Goal: Task Accomplishment & Management: Complete application form

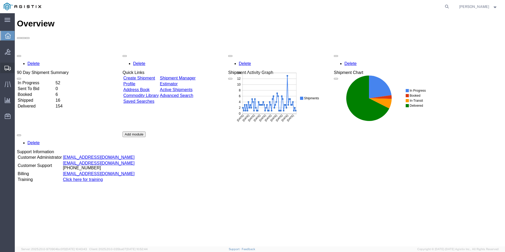
click at [0, 0] on span "Create Shipment" at bounding box center [0, 0] width 0 height 0
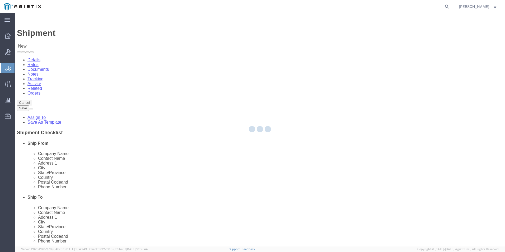
select select
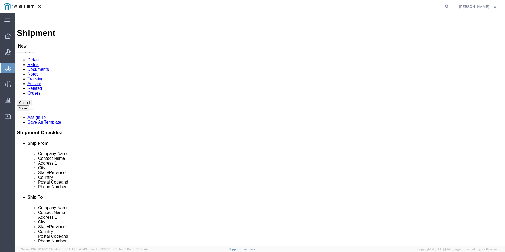
select select "69651"
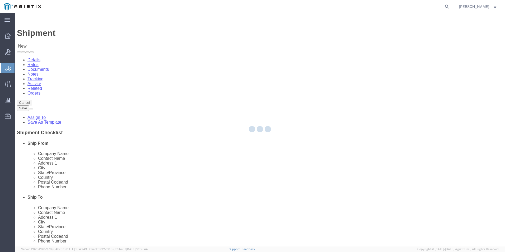
select select "VA"
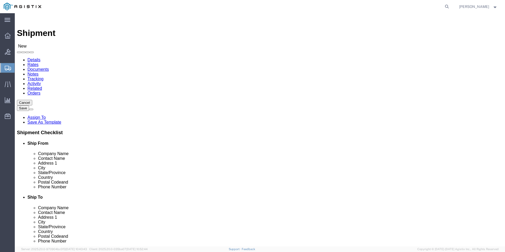
click input "text"
type input "[PERSON_NAME]"
type input "[STREET_ADDRESS][PERSON_NAME]"
type input "[GEOGRAPHIC_DATA]"
type input "22180"
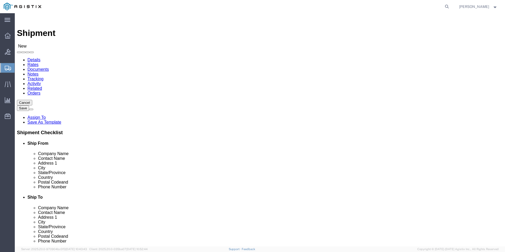
type input "5713095744"
type input "[EMAIL_ADDRESS][DOMAIN_NAME]"
select select "34243"
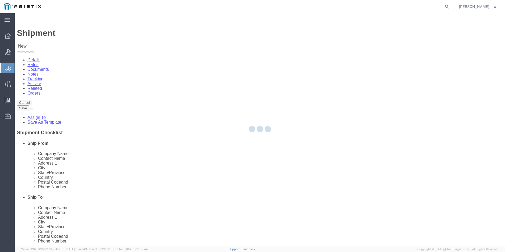
select select "HI"
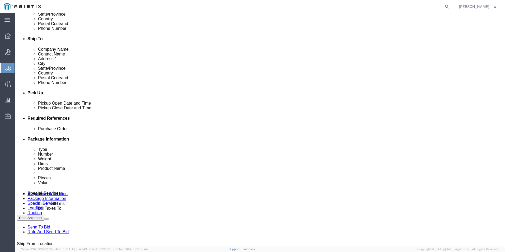
scroll to position [264, 0]
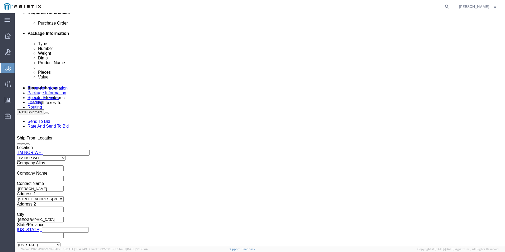
click input "text"
type input "GDIT-10490"
click button "Add reference"
click select "Select Account Type Activity ID Airline Appointment Number ASN Batch Request # …"
select select "PURCHORD"
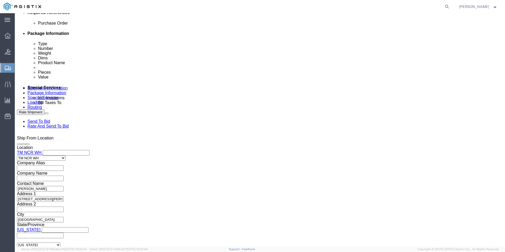
click select "Select Account Type Activity ID Airline Appointment Number ASN Batch Request # …"
click input "text"
paste input "PCMSI-21"
type input "PCMSI-21"
click link "Package Information"
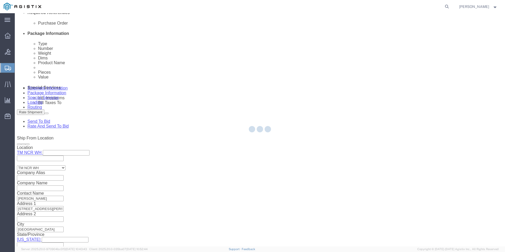
select select "69651"
select select "34243"
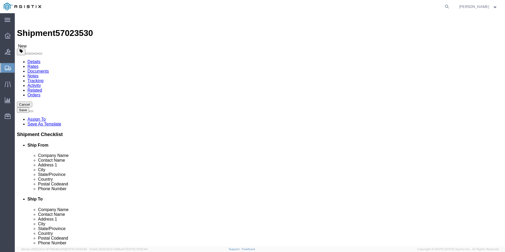
drag, startPoint x: 108, startPoint y: 92, endPoint x: 102, endPoint y: 96, distance: 6.6
click select "Select Bale(s) Basket(s) Bolt(s) Bottle(s) Buckets Bulk Bundle(s) Can(s) Cardbo…"
select select "PSNS"
click select "Select Bale(s) Basket(s) Bolt(s) Bottle(s) Buckets Bulk Bundle(s) Can(s) Cardbo…"
click input "text"
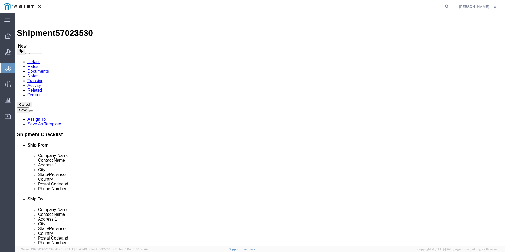
type input "48"
type input "40"
click input "0.00"
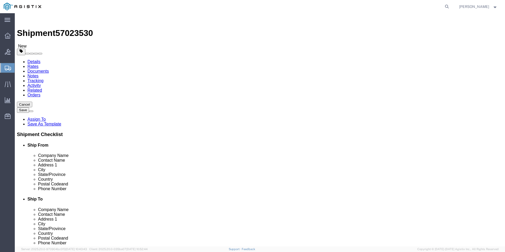
type input "255"
click span
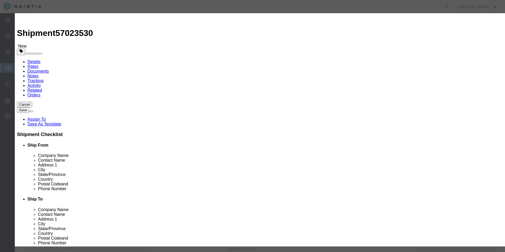
click input "text"
paste input "7ZUT78A#201"
type input "7ZUT78A#201"
click input "0"
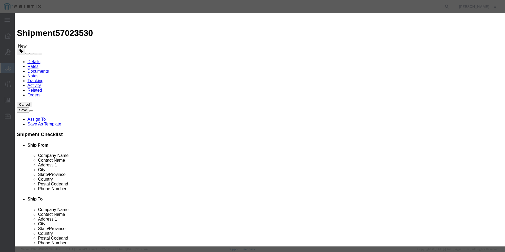
type input "1"
click input "text"
type input "807.84"
click select "Select 50 55 60 65 70 85 92.5 100 125 175 250 300 400"
select select "92.5"
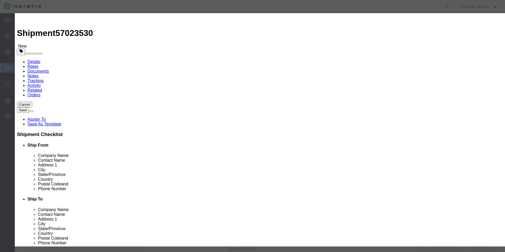
click select "Select 50 55 60 65 70 85 92.5 100 125 175 250 300 400"
click textarea
type textarea "ASSET TAG:"
click textarea
type textarea "HP PRINTER"
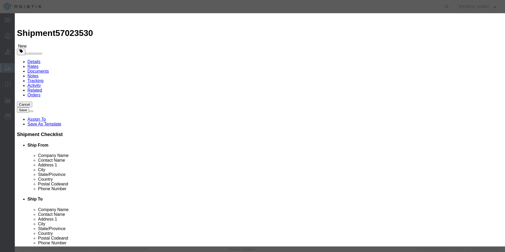
click select "Select [GEOGRAPHIC_DATA] [GEOGRAPHIC_DATA] [GEOGRAPHIC_DATA] [GEOGRAPHIC_DATA] …"
select select "US"
click select "Select [GEOGRAPHIC_DATA] [GEOGRAPHIC_DATA] [GEOGRAPHIC_DATA] [GEOGRAPHIC_DATA] …"
click button "Save & Close"
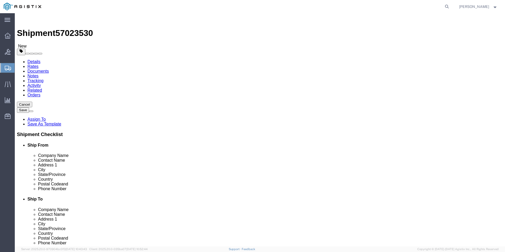
click link "Clone this content"
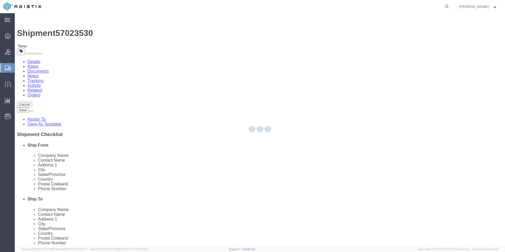
select select "PSNS"
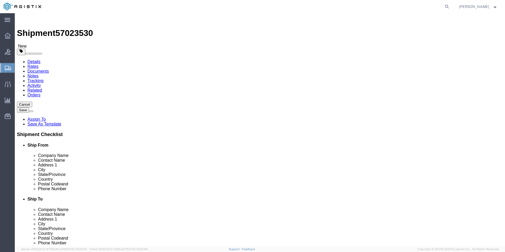
click link "Clone this content"
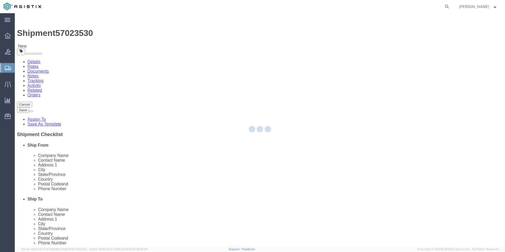
select select "PSNS"
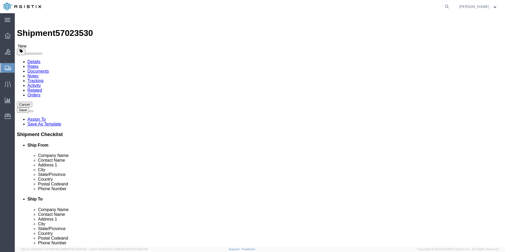
click dd "807.84 USD"
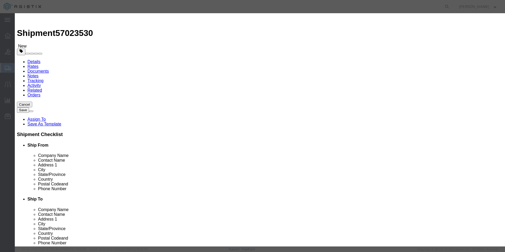
click textarea "ASSET TAG:"
paste textarea "141419"
type textarea "ASSET TAG:141419"
click input "text"
paste input "JPBCQC80BJ"
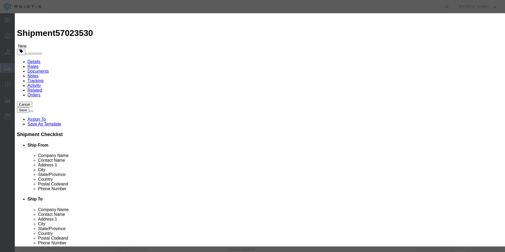
type input "JPBCQC80BJ"
click button
click input "text"
paste input "JPBCQC71TL"
type input "JPBCQC71TL"
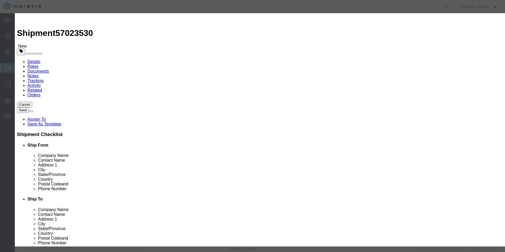
click textarea "ASSET TAG:"
paste textarea "141420"
type textarea "ASSET TAG:141420"
click icon
click textarea "ASSET TAG:"
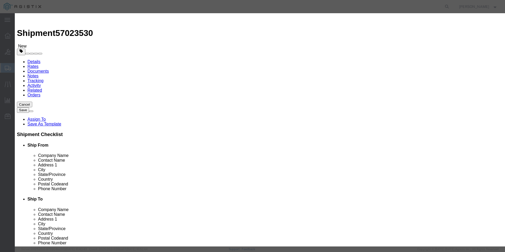
paste textarea "141421"
type textarea "ASSET TAG:141421"
click input "text"
paste input "JPBCQC80B8"
type input "JPBCQC80B8"
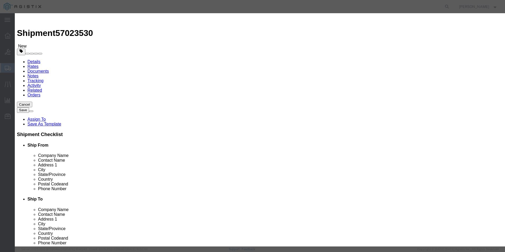
click button "Save & Close"
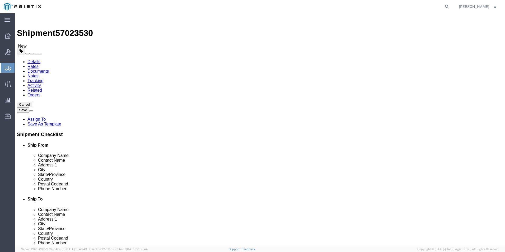
scroll to position [53, 0]
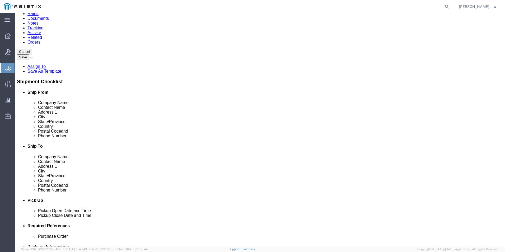
click span
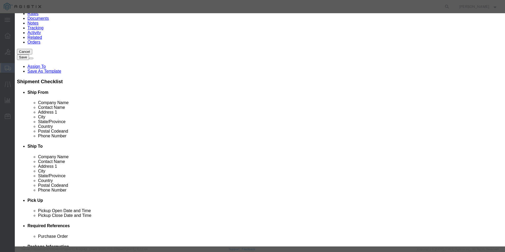
click input "text"
paste input "556DN"
type input "556DN"
click td "Model: G1W46A#BGJ"
select select "USD"
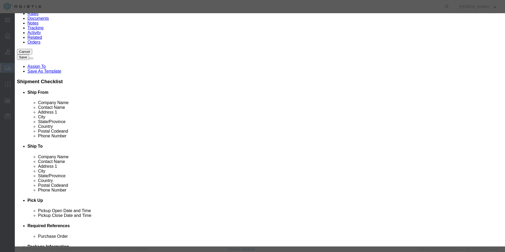
select select "92.5"
type textarea "Asset Tag:"
select select "US"
type input "HP 556dn Printer"
type input "G1W46A#BGJ"
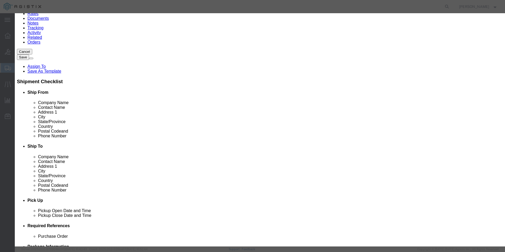
type textarea "PageWide Enterprise Color 556dn - Printer - Color"
type input "HP 556dn Printer"
click input "text"
click input "568.00"
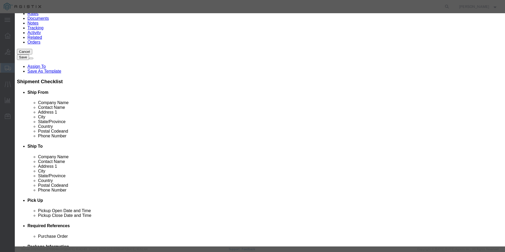
type input "568.00"
click input "text"
paste input "568.00"
type input "568.00"
click input "568.00"
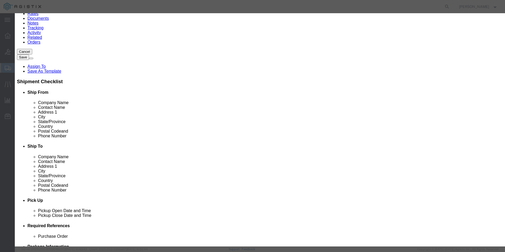
click input "568.00"
type input "1"
click textarea "Asset Tag:"
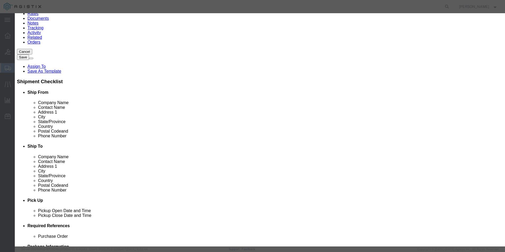
paste textarea "026919"
type textarea "Asset Tag:026919"
click input "text"
paste input "CN7366K0CR"
type input "CN7366K0CR"
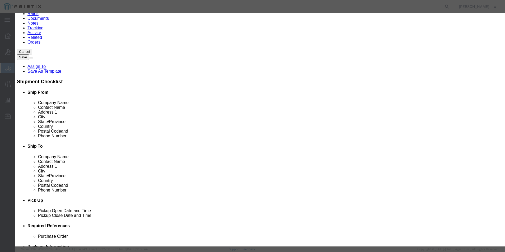
click button "Save & Close"
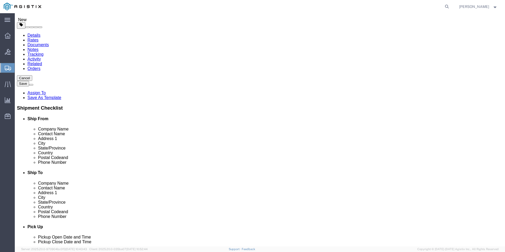
scroll to position [0, 0]
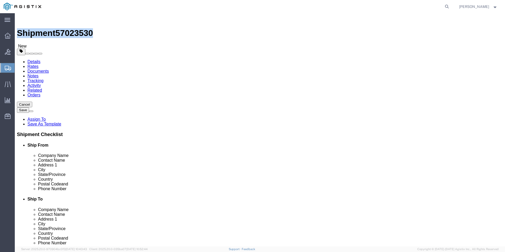
drag, startPoint x: 73, startPoint y: 7, endPoint x: 15, endPoint y: 7, distance: 57.8
click div "Shipment 57023530 New"
copy h1 "Shipment 57023530"
click icon
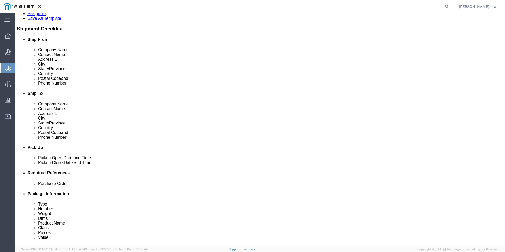
scroll to position [158, 0]
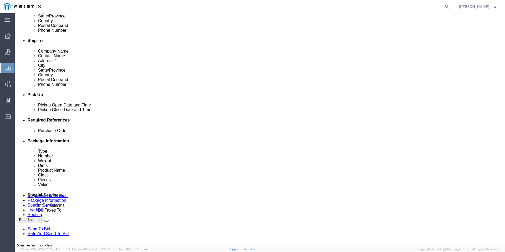
click button "Rate Shipment"
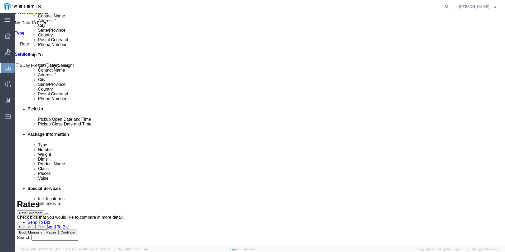
scroll to position [0, 0]
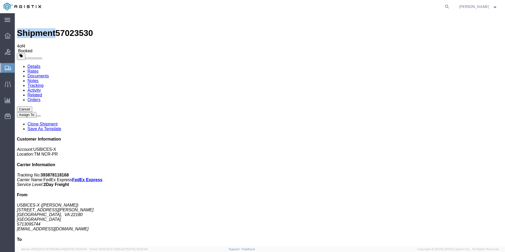
checkbox input "true"
click at [66, 28] on span "57023530" at bounding box center [74, 33] width 38 height 10
copy span "57023530"
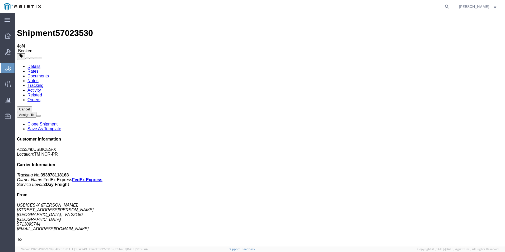
click at [69, 173] on b "393878118168" at bounding box center [55, 175] width 28 height 4
copy b "393878118168"
click at [39, 69] on link "Rates" at bounding box center [32, 71] width 11 height 4
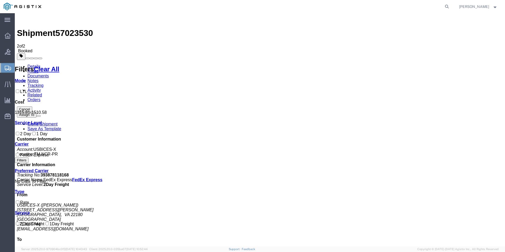
click at [33, 64] on link "Details" at bounding box center [33, 66] width 13 height 4
